Goal: Navigation & Orientation: Find specific page/section

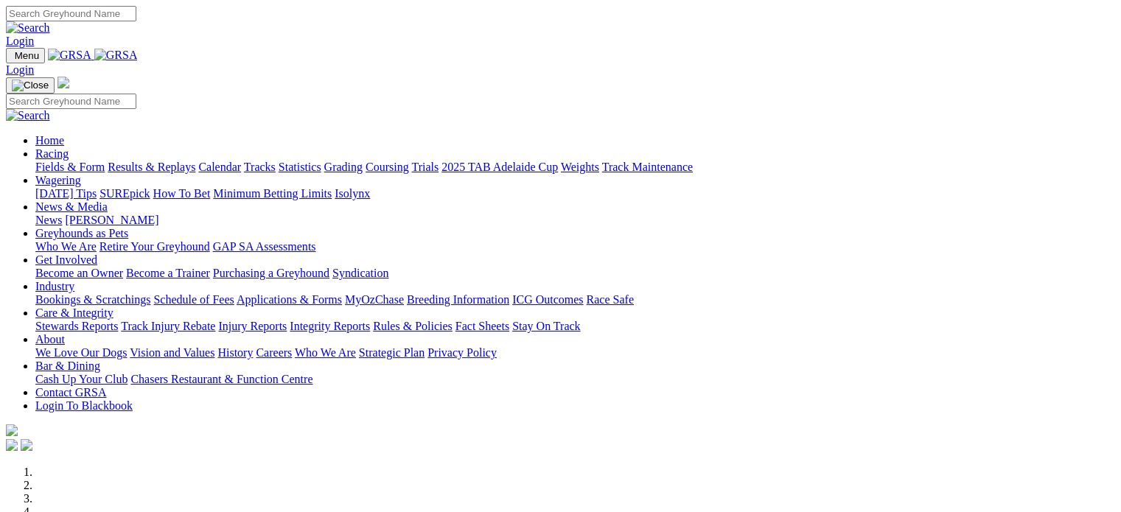
type input "[EMAIL_ADDRESS][DOMAIN_NAME]"
click at [34, 35] on link "Login" at bounding box center [20, 41] width 28 height 13
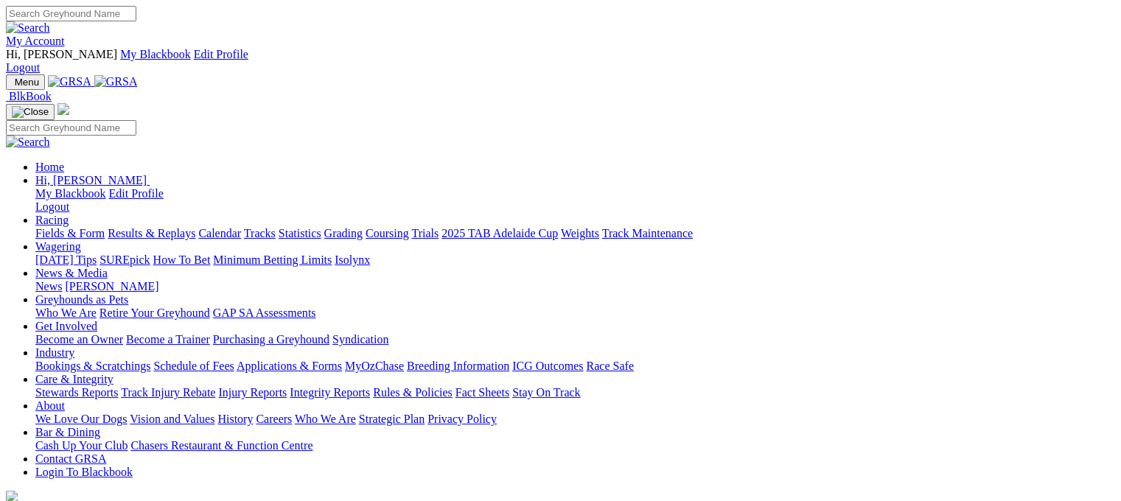
click at [69, 214] on link "Racing" at bounding box center [51, 220] width 33 height 13
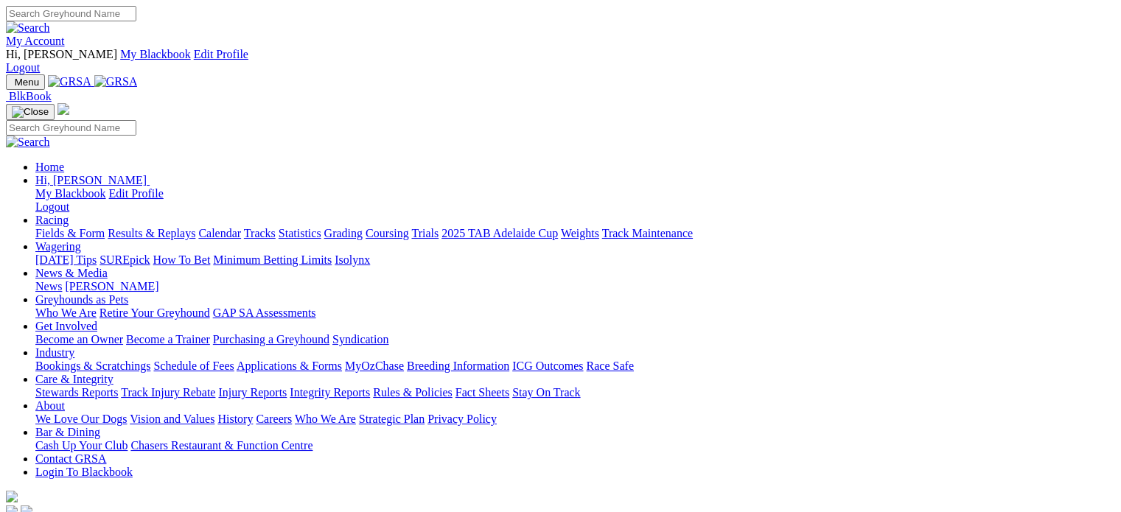
click at [69, 214] on link "Racing" at bounding box center [51, 220] width 33 height 13
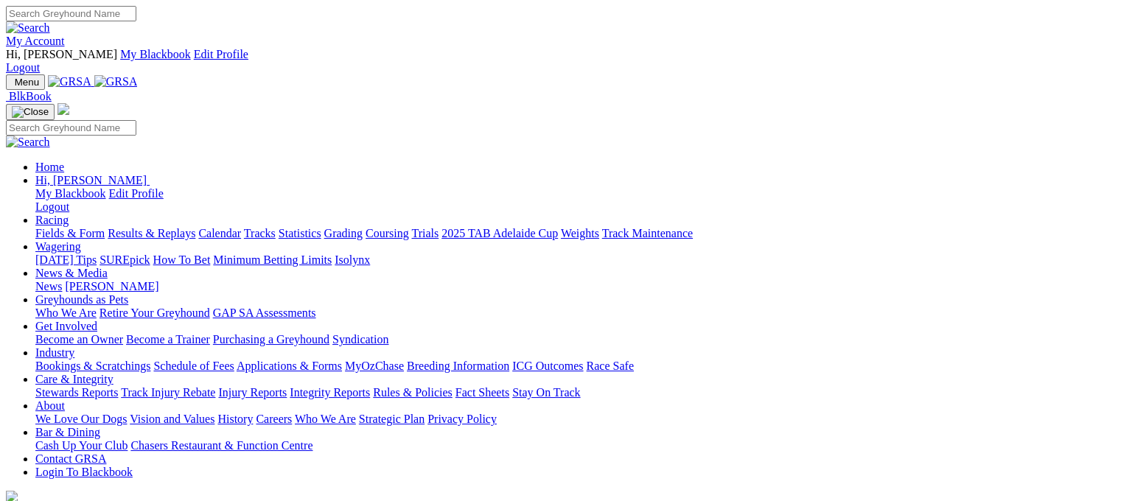
click at [241, 227] on link "Calendar" at bounding box center [219, 233] width 43 height 13
